Goal: Transaction & Acquisition: Purchase product/service

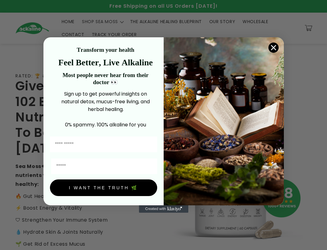
drag, startPoint x: 278, startPoint y: 45, endPoint x: 274, endPoint y: 48, distance: 4.9
click at [278, 45] on icon "Close dialog" at bounding box center [273, 47] width 11 height 11
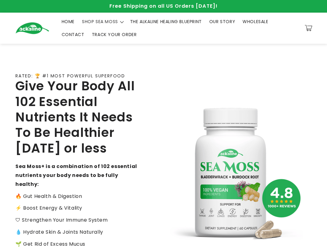
click at [274, 50] on div "Close dialog Transform your health Feel Better, Live Alkaline Most people never…" at bounding box center [163, 144] width 240 height 188
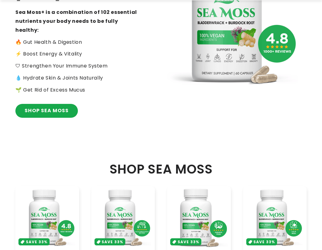
scroll to position [277, 0]
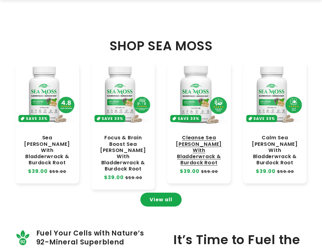
click at [192, 135] on link "Cleanse Sea [PERSON_NAME] With Bladderwrack & Burdock Root" at bounding box center [198, 150] width 51 height 31
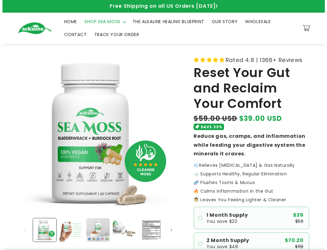
scroll to position [123, 0]
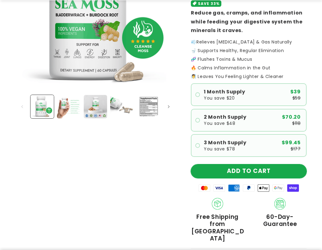
click at [230, 167] on button "ADD TO CART" at bounding box center [249, 171] width 116 height 14
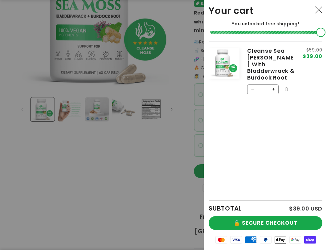
click at [272, 84] on button "Increase quantity for Cleanse Sea Moss With Bladderwrack &amp; Burdock Root" at bounding box center [273, 89] width 10 height 10
type input "*"
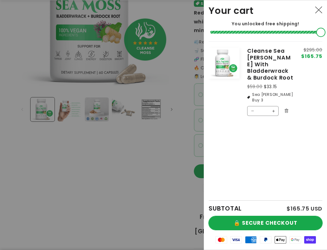
click at [249, 221] on button "🔒 SECURE CHECKOUT" at bounding box center [265, 223] width 114 height 14
